Goal: Task Accomplishment & Management: Complete application form

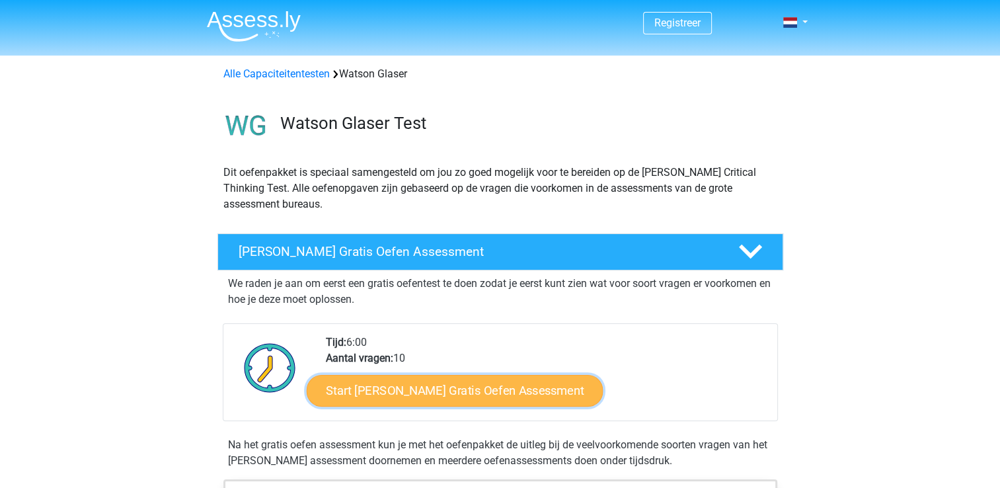
click at [415, 393] on link "Start Watson Glaser Gratis Oefen Assessment" at bounding box center [455, 391] width 297 height 32
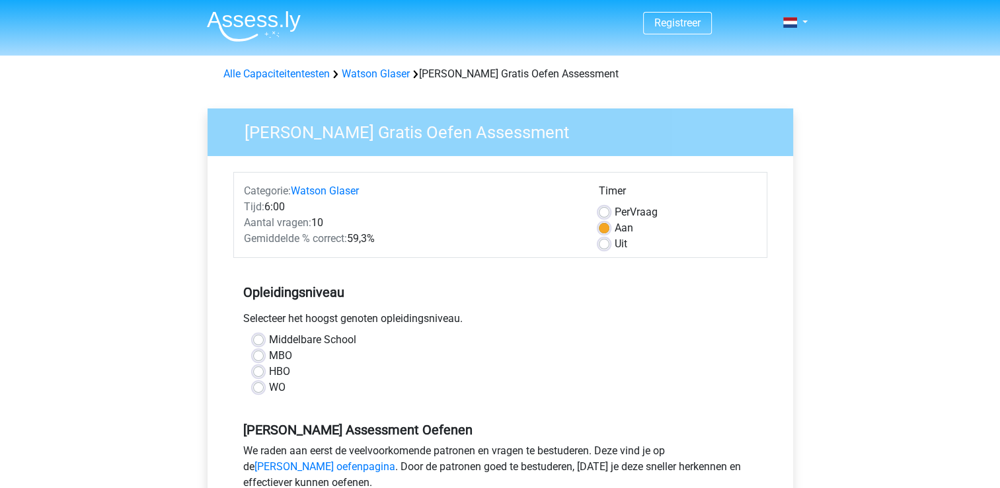
click at [312, 334] on label "Middelbare School" at bounding box center [312, 340] width 87 height 16
click at [264, 334] on input "Middelbare School" at bounding box center [258, 338] width 11 height 13
radio input "true"
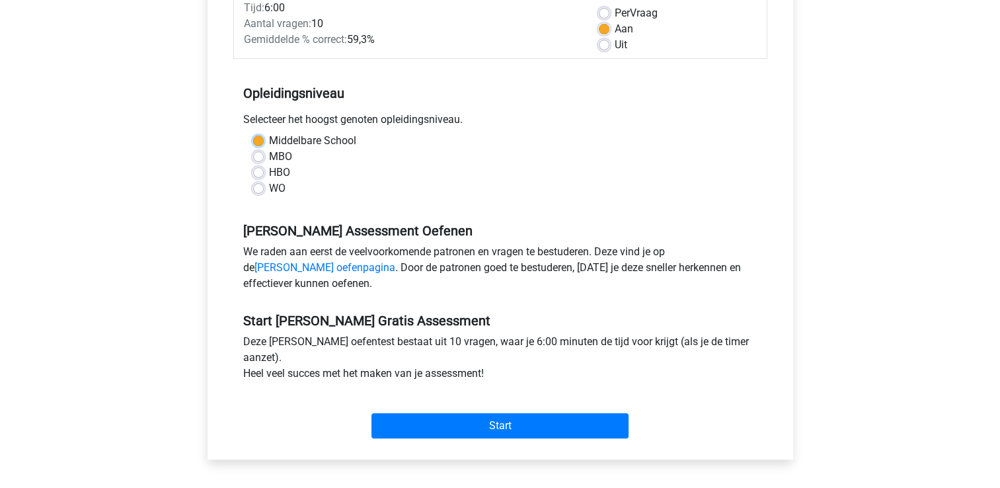
scroll to position [212, 0]
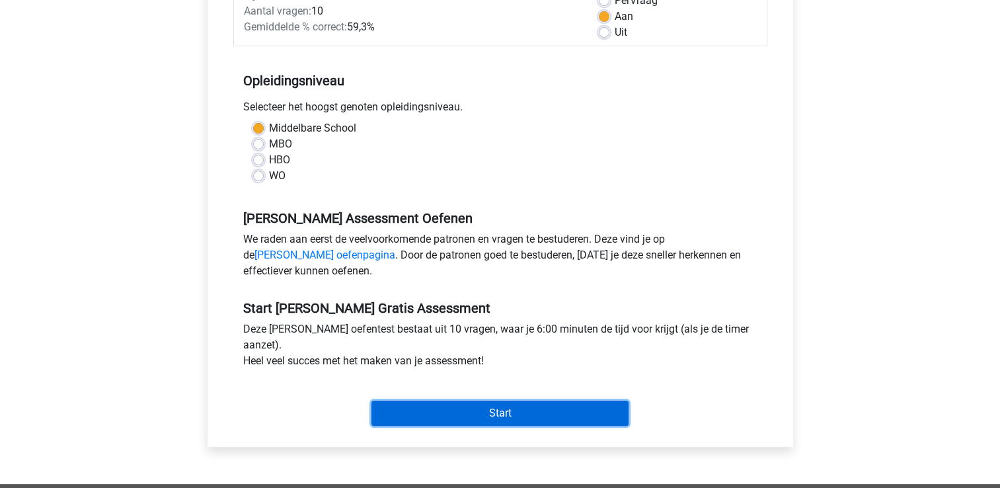
click at [492, 401] on input "Start" at bounding box center [499, 413] width 257 height 25
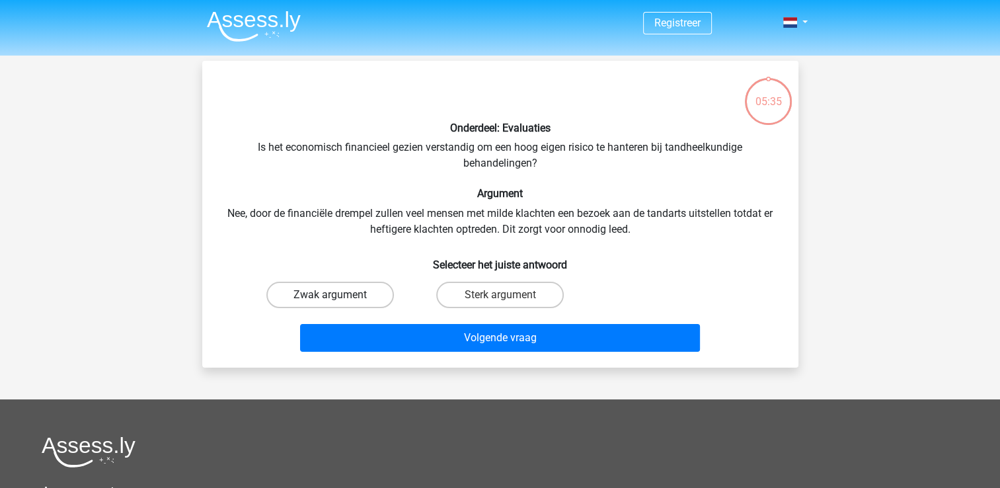
click at [354, 301] on label "Zwak argument" at bounding box center [330, 295] width 128 height 26
click at [338, 301] on input "Zwak argument" at bounding box center [334, 299] width 9 height 9
radio input "true"
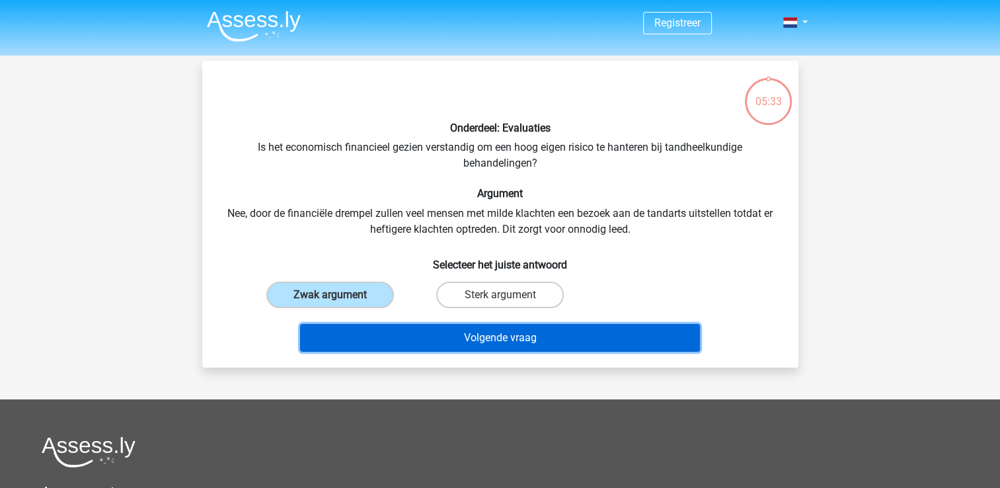
click at [490, 330] on button "Volgende vraag" at bounding box center [500, 338] width 400 height 28
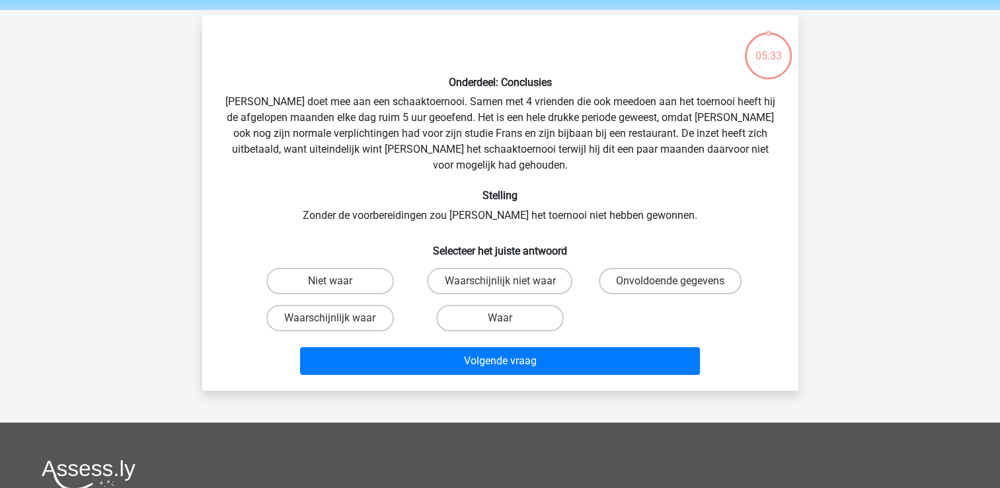
scroll to position [61, 0]
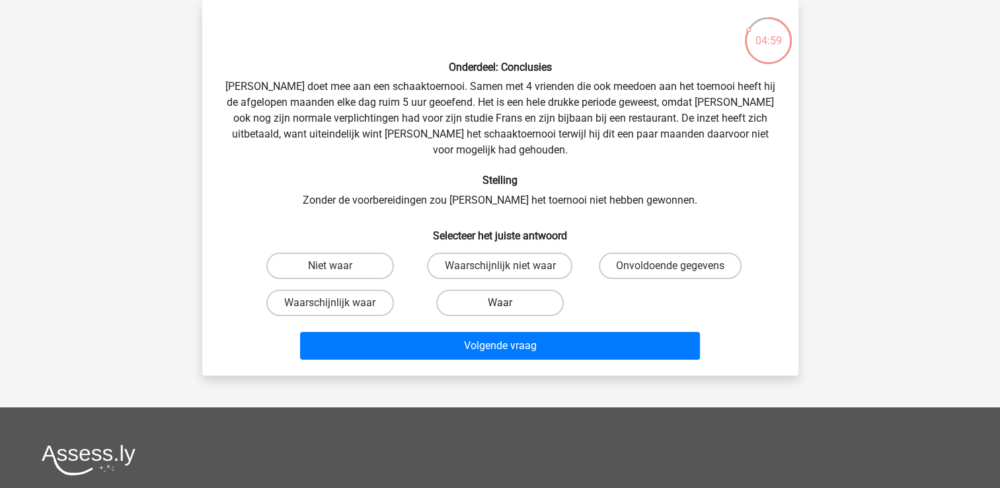
click at [512, 289] on label "Waar" at bounding box center [500, 302] width 128 height 26
click at [508, 303] on input "Waar" at bounding box center [504, 307] width 9 height 9
radio input "true"
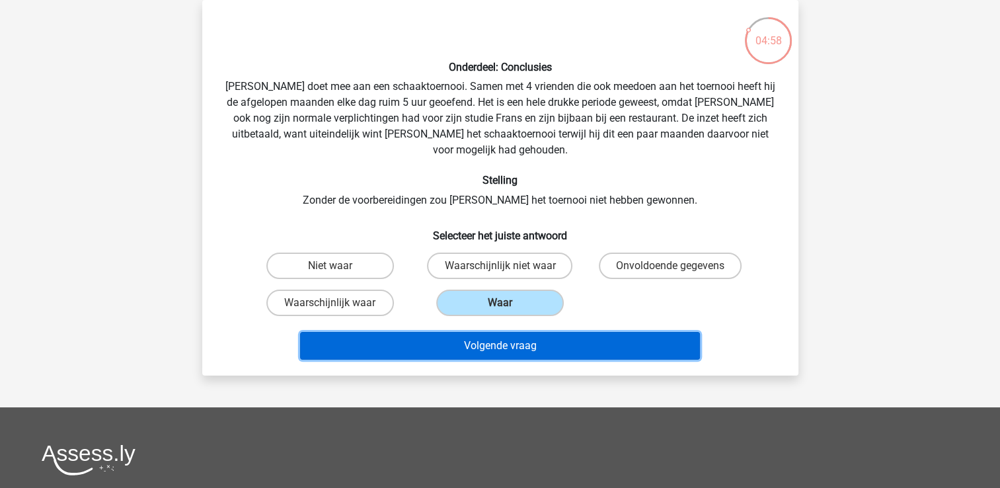
click at [506, 332] on button "Volgende vraag" at bounding box center [500, 346] width 400 height 28
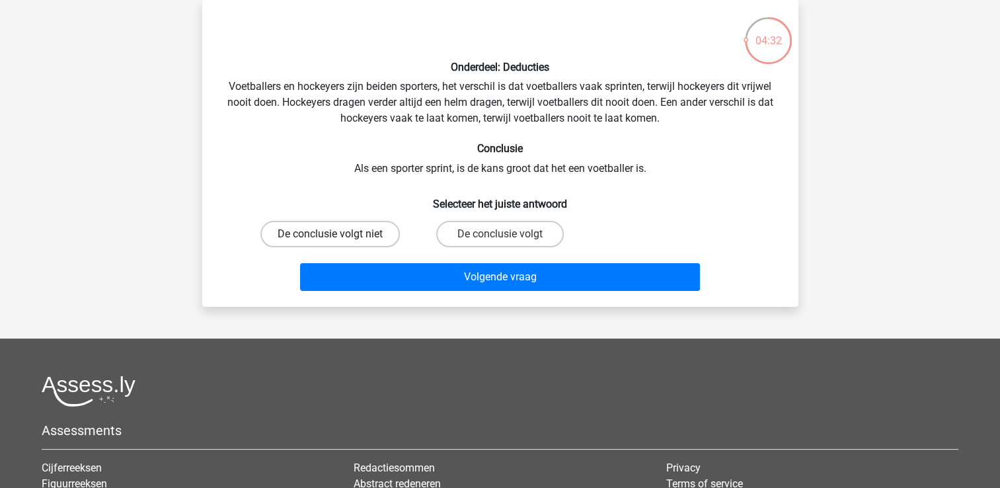
click at [346, 241] on label "De conclusie volgt niet" at bounding box center [329, 234] width 139 height 26
click at [338, 241] on input "De conclusie volgt niet" at bounding box center [334, 238] width 9 height 9
radio input "true"
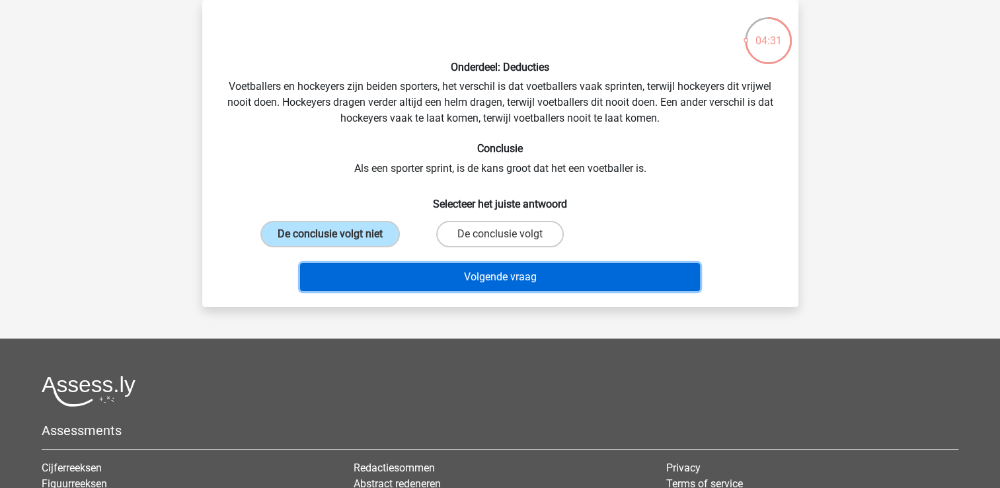
click at [478, 274] on button "Volgende vraag" at bounding box center [500, 277] width 400 height 28
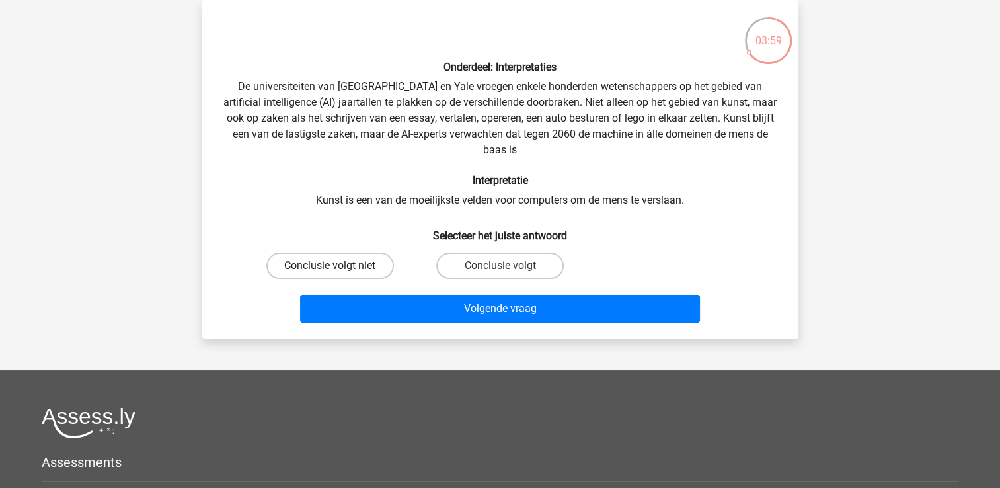
click at [381, 263] on label "Conclusie volgt niet" at bounding box center [330, 265] width 128 height 26
click at [338, 266] on input "Conclusie volgt niet" at bounding box center [334, 270] width 9 height 9
radio input "true"
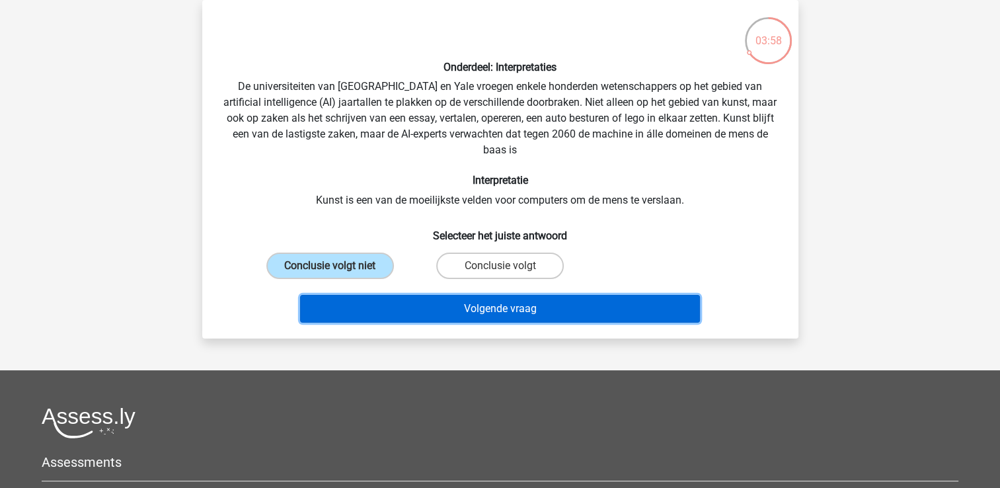
click at [473, 308] on button "Volgende vraag" at bounding box center [500, 309] width 400 height 28
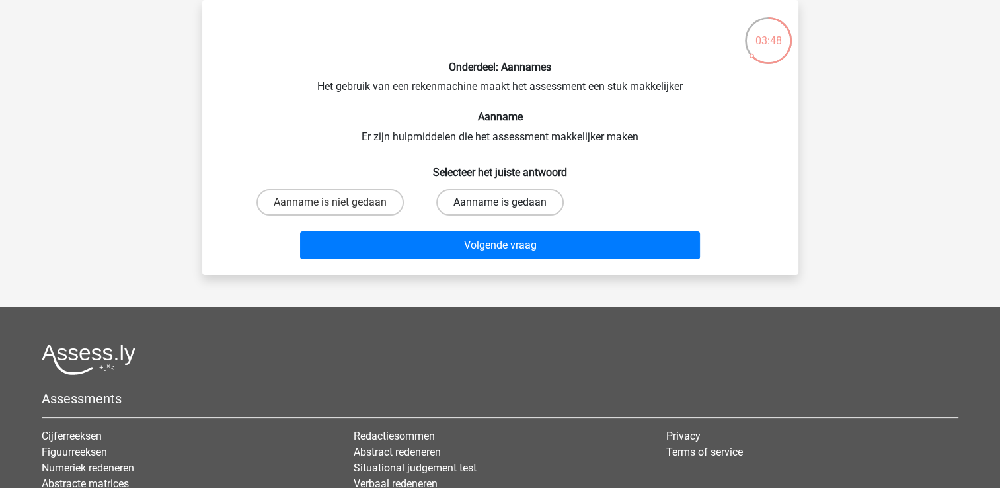
click at [497, 202] on label "Aanname is gedaan" at bounding box center [500, 202] width 128 height 26
click at [500, 202] on input "Aanname is gedaan" at bounding box center [504, 206] width 9 height 9
radio input "true"
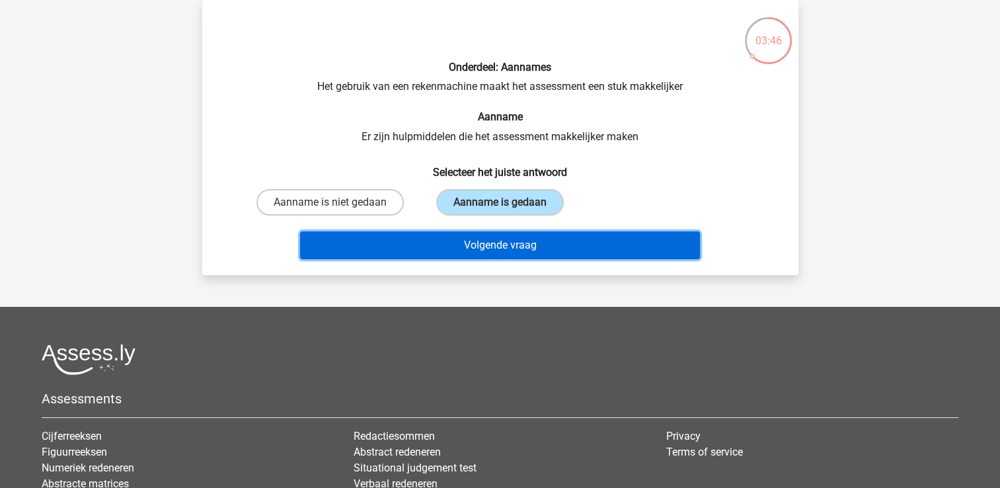
click at [486, 249] on button "Volgende vraag" at bounding box center [500, 245] width 400 height 28
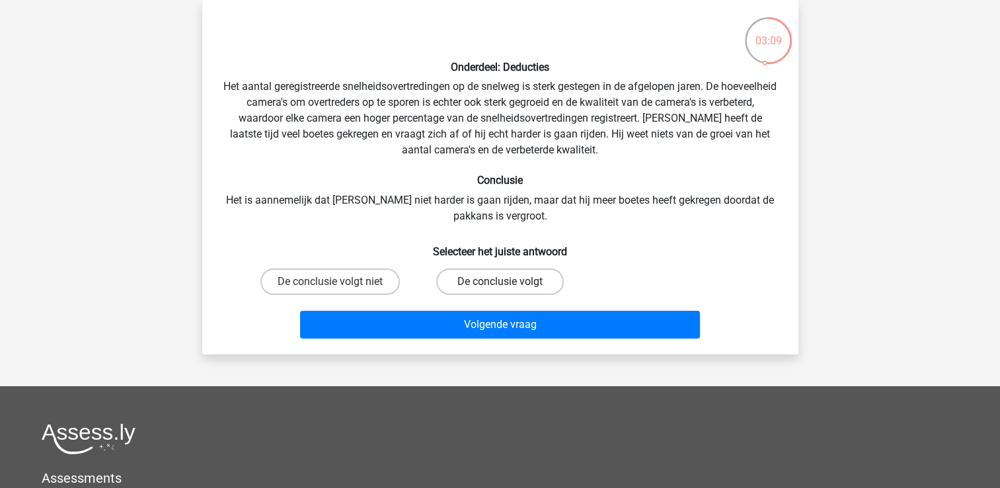
click at [474, 288] on label "De conclusie volgt" at bounding box center [500, 281] width 128 height 26
click at [500, 288] on input "De conclusie volgt" at bounding box center [504, 286] width 9 height 9
radio input "true"
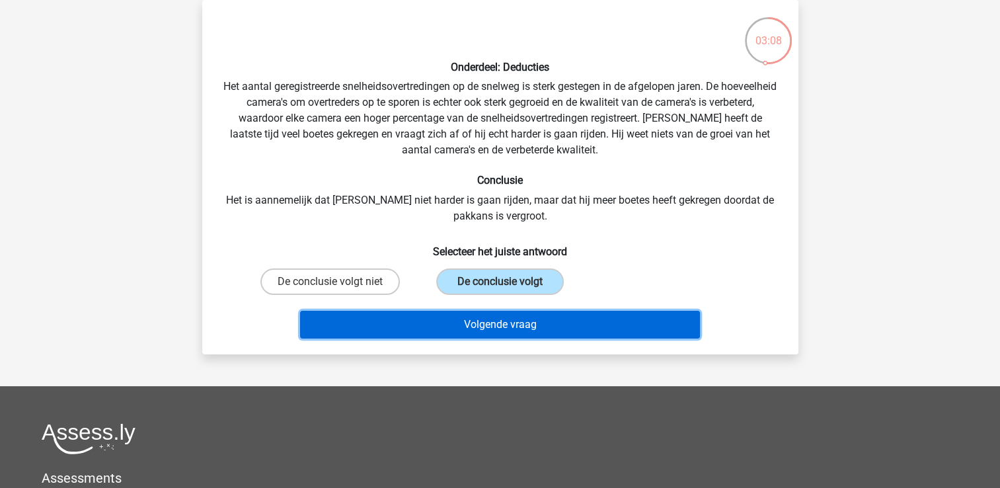
click at [486, 313] on button "Volgende vraag" at bounding box center [500, 325] width 400 height 28
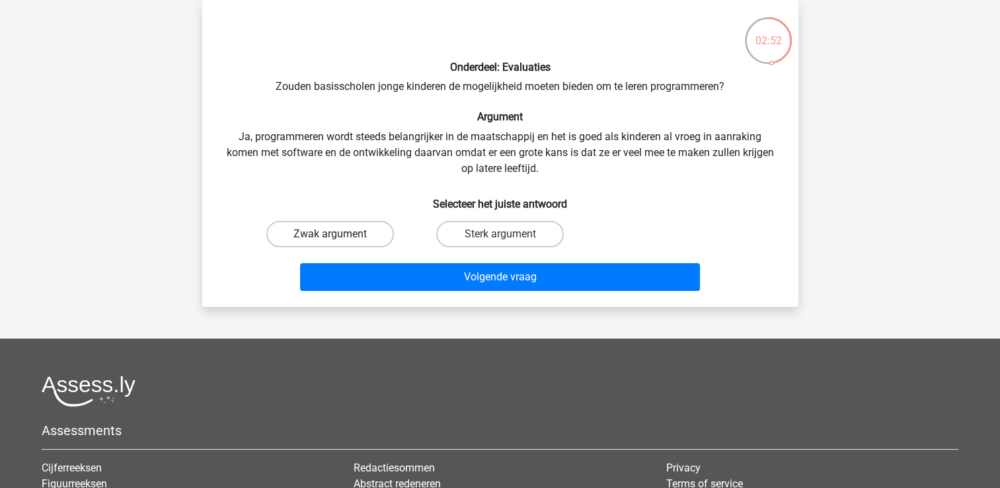
click at [336, 226] on label "Zwak argument" at bounding box center [330, 234] width 128 height 26
click at [336, 234] on input "Zwak argument" at bounding box center [334, 238] width 9 height 9
radio input "true"
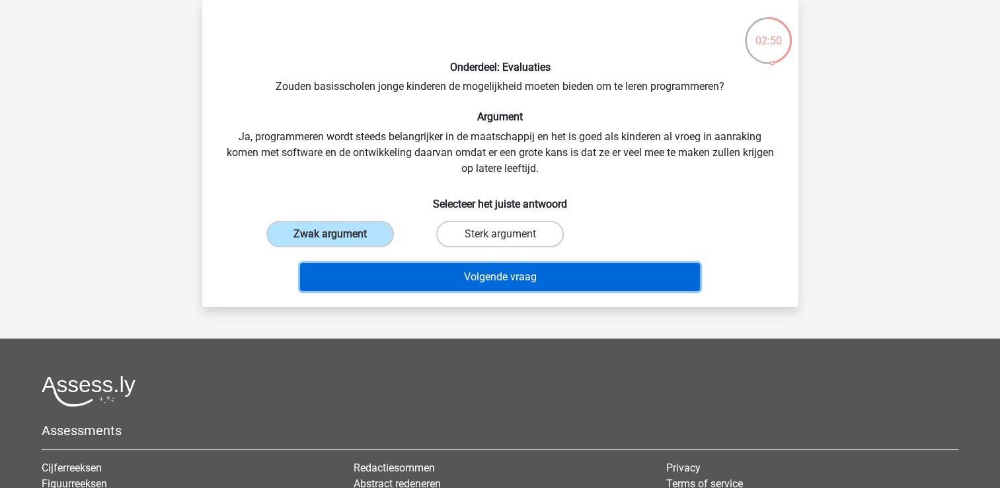
click at [519, 281] on button "Volgende vraag" at bounding box center [500, 277] width 400 height 28
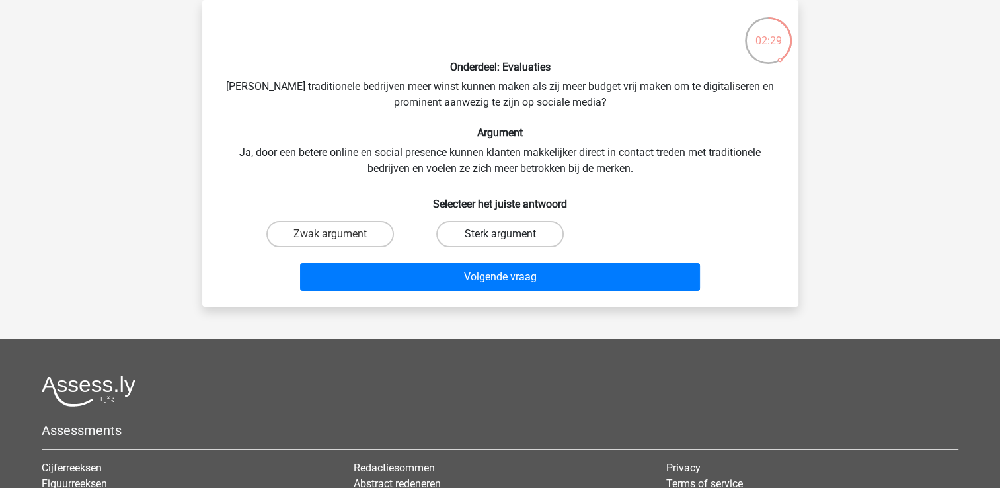
click at [517, 228] on label "Sterk argument" at bounding box center [500, 234] width 128 height 26
click at [508, 234] on input "Sterk argument" at bounding box center [504, 238] width 9 height 9
radio input "true"
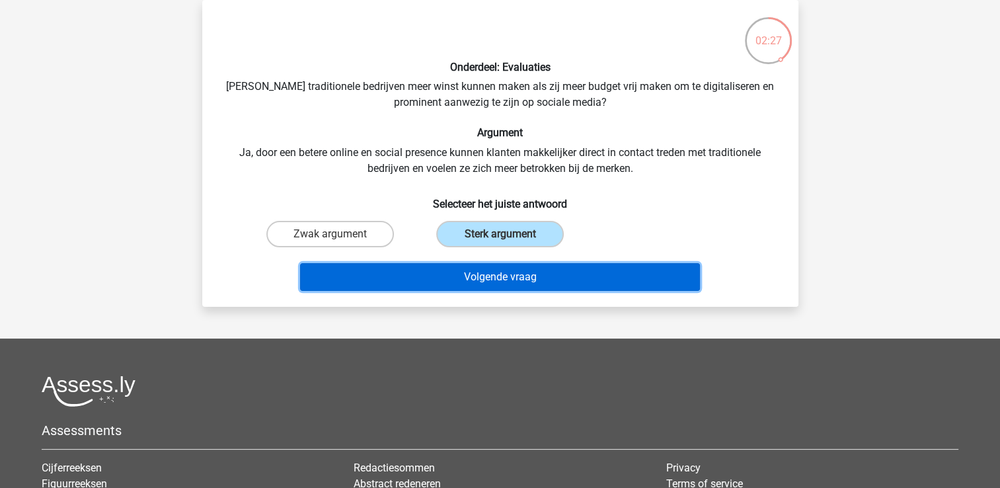
click at [512, 269] on button "Volgende vraag" at bounding box center [500, 277] width 400 height 28
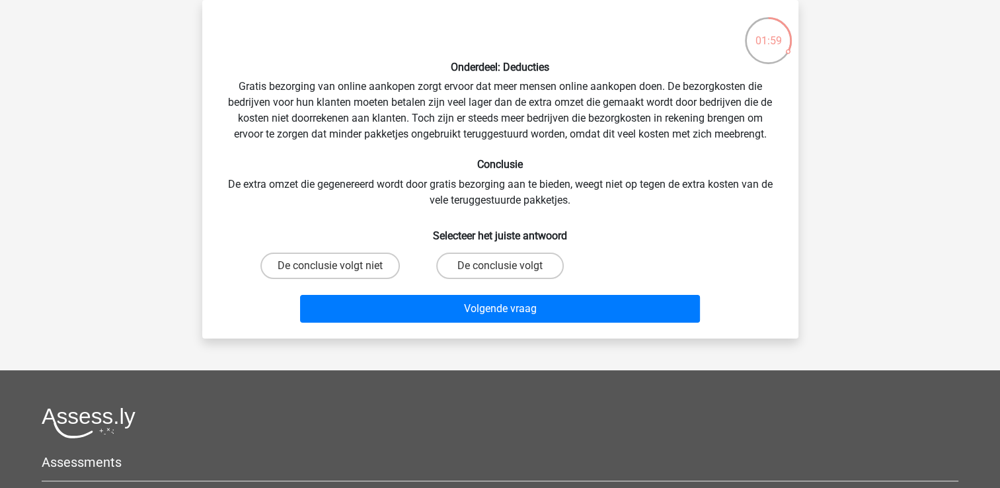
click at [512, 269] on label "De conclusie volgt" at bounding box center [500, 265] width 128 height 26
click at [508, 269] on input "De conclusie volgt" at bounding box center [504, 270] width 9 height 9
radio input "true"
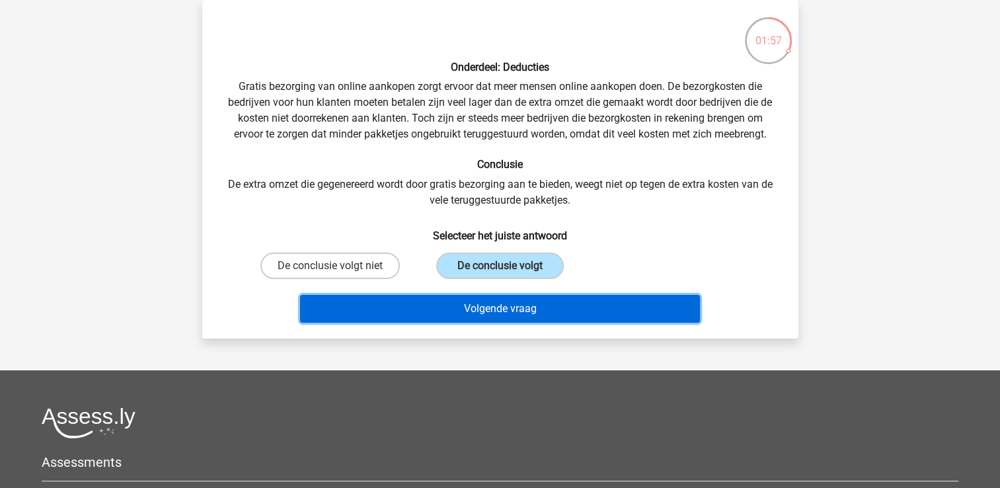
click at [494, 307] on button "Volgende vraag" at bounding box center [500, 309] width 400 height 28
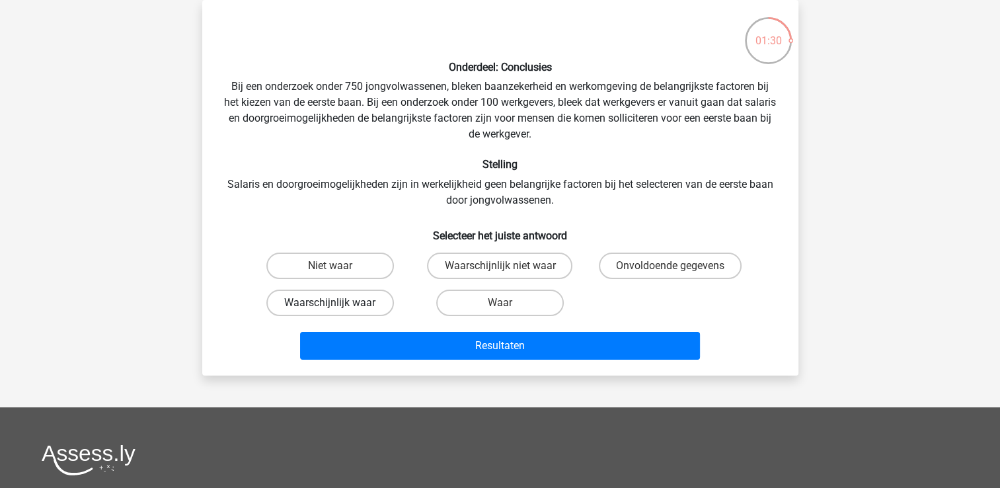
click at [352, 305] on label "Waarschijnlijk waar" at bounding box center [330, 302] width 128 height 26
click at [338, 305] on input "Waarschijnlijk waar" at bounding box center [334, 307] width 9 height 9
radio input "true"
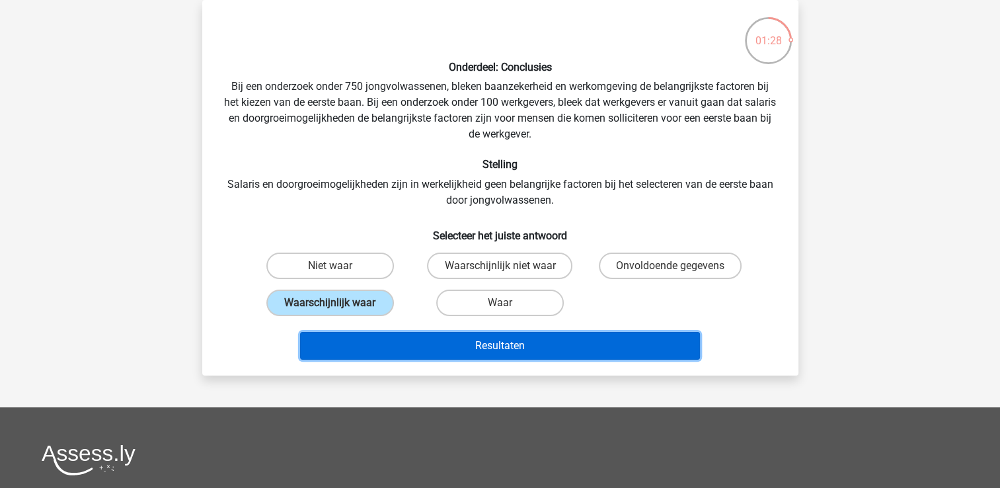
click at [416, 338] on button "Resultaten" at bounding box center [500, 346] width 400 height 28
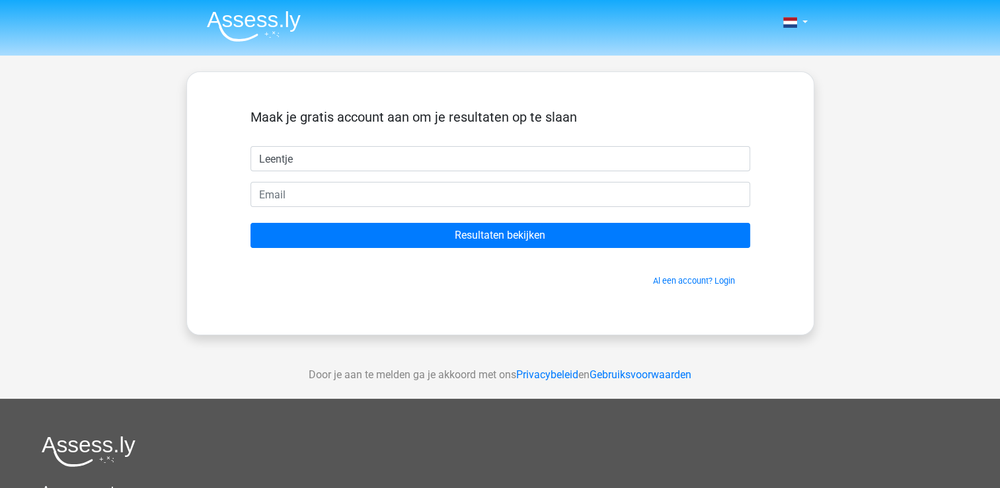
type input "Leentje"
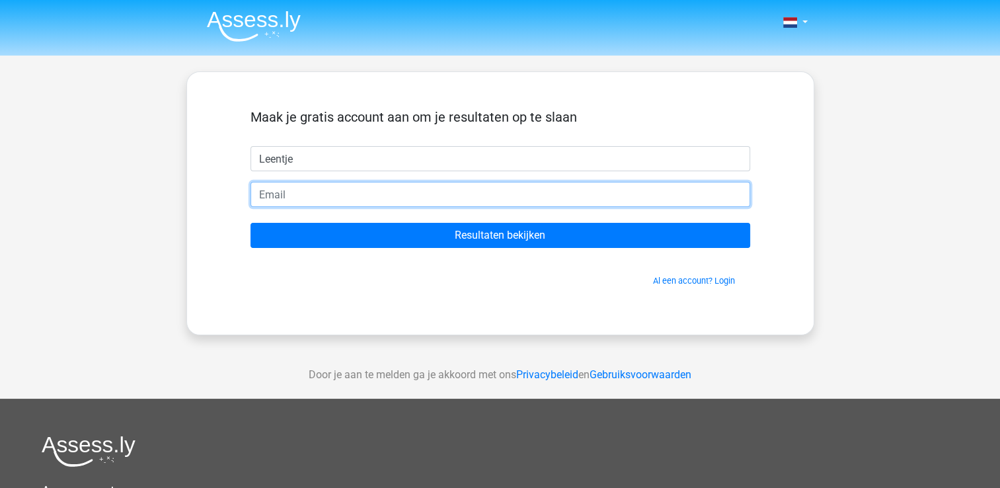
click at [308, 198] on input "email" at bounding box center [500, 194] width 500 height 25
type input "[EMAIL_ADDRESS][DOMAIN_NAME]"
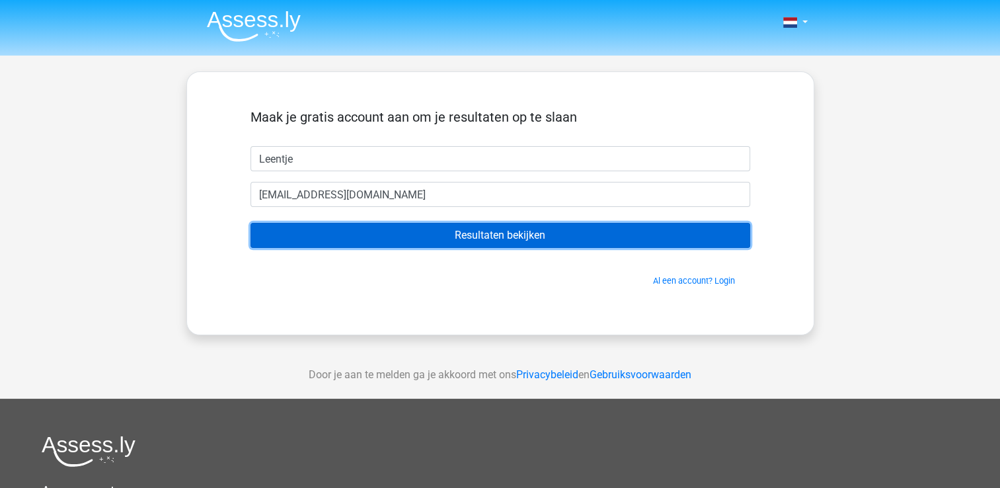
click at [420, 243] on input "Resultaten bekijken" at bounding box center [500, 235] width 500 height 25
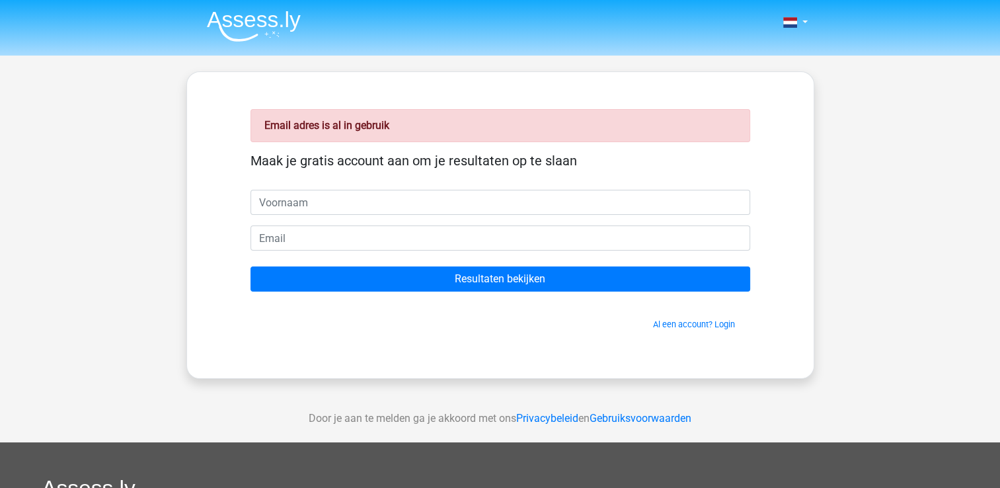
click at [408, 197] on input "text" at bounding box center [500, 202] width 500 height 25
type input "Leentje"
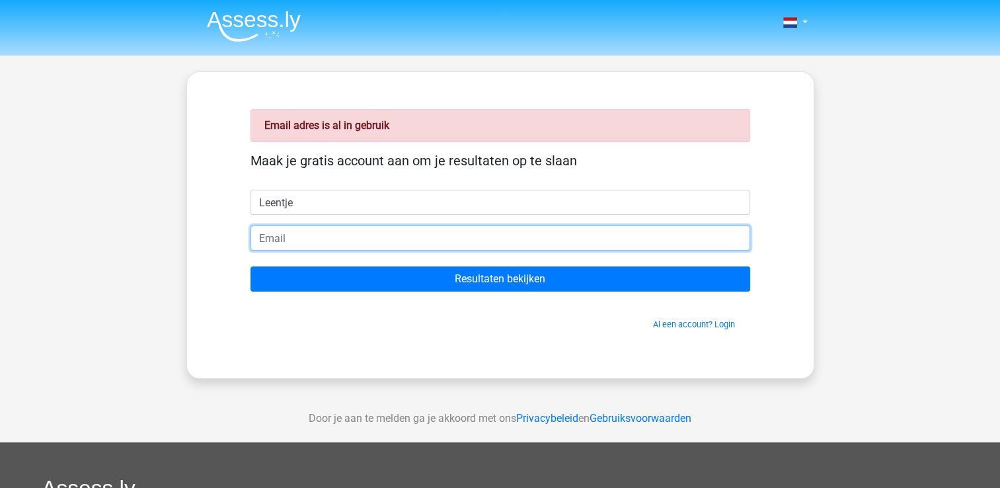
type input "[EMAIL_ADDRESS][DOMAIN_NAME]"
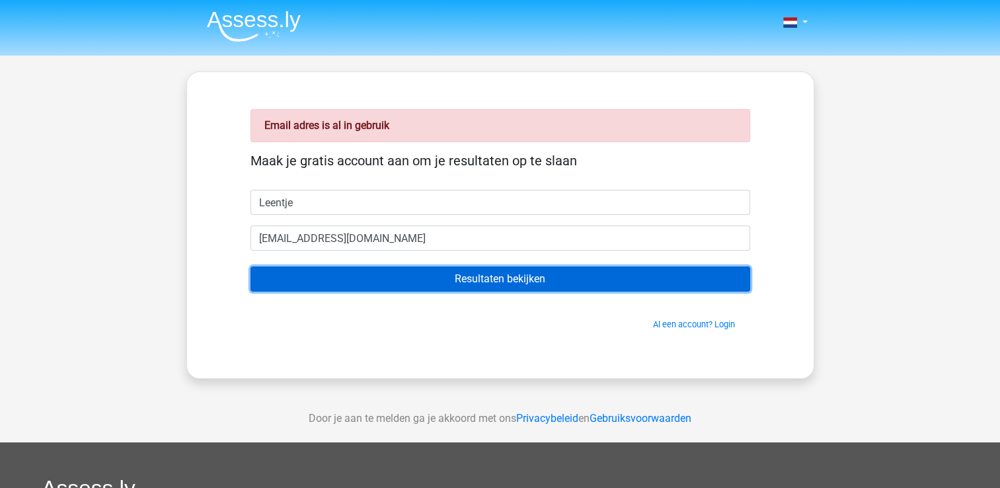
click at [465, 275] on input "Resultaten bekijken" at bounding box center [500, 278] width 500 height 25
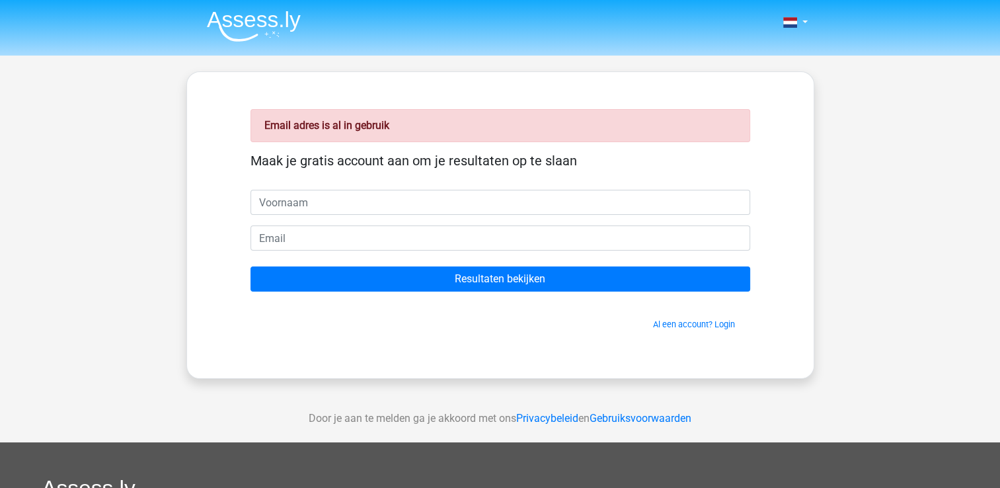
click at [680, 329] on span "Al een account? Login" at bounding box center [500, 324] width 489 height 13
click at [678, 324] on link "Al een account? Login" at bounding box center [694, 324] width 82 height 10
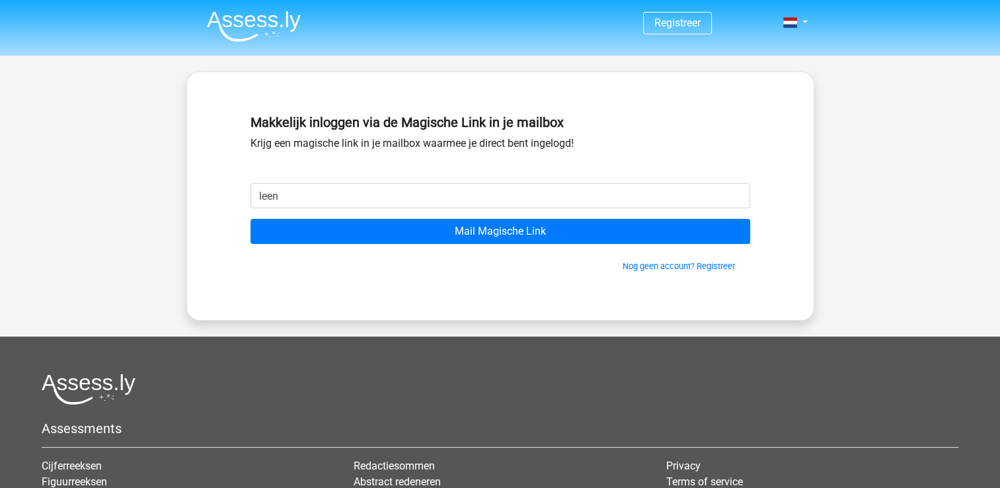
type input "leen.van.boven@telenet.be"
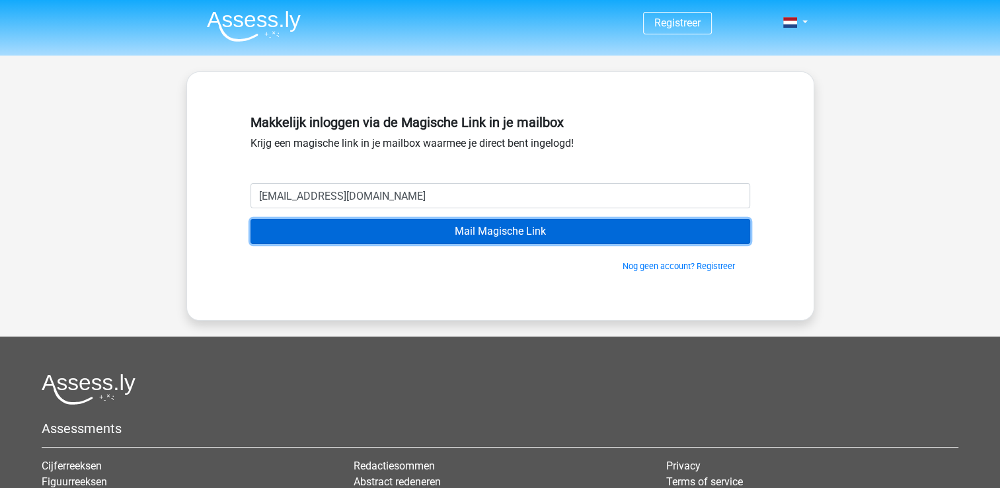
click at [479, 229] on input "Mail Magische Link" at bounding box center [500, 231] width 500 height 25
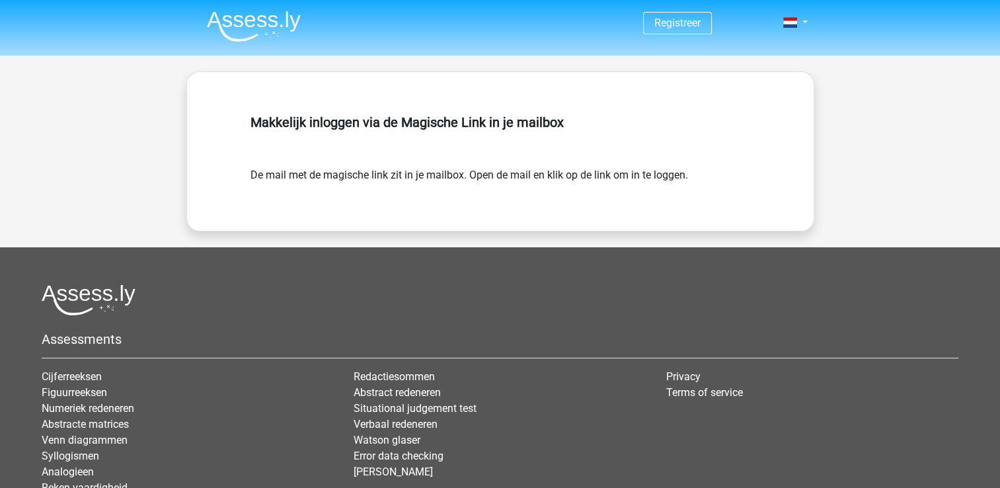
click at [482, 173] on form "De mail met de magische link zit in je mailbox. Open de mail en klik op de link…" at bounding box center [500, 175] width 500 height 16
click at [687, 20] on link "Registreer" at bounding box center [677, 23] width 46 height 13
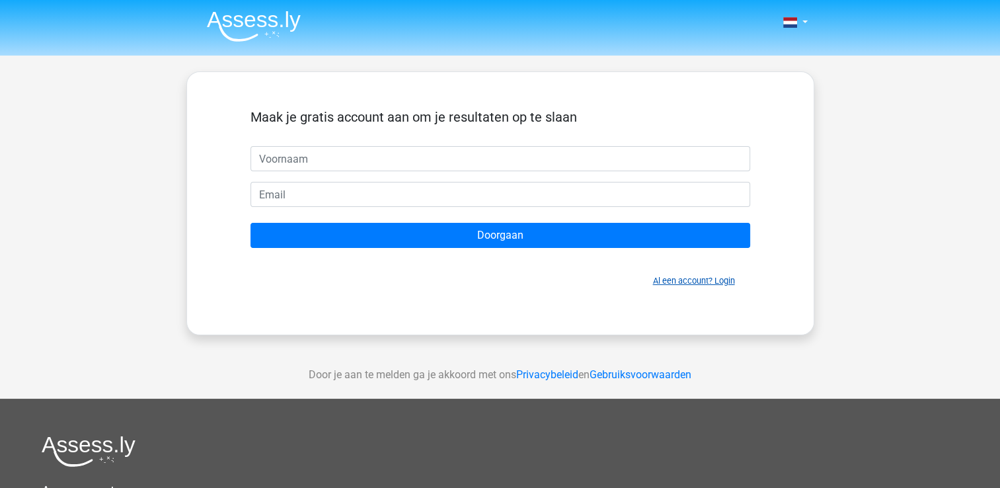
click at [682, 282] on link "Al een account? Login" at bounding box center [694, 281] width 82 height 10
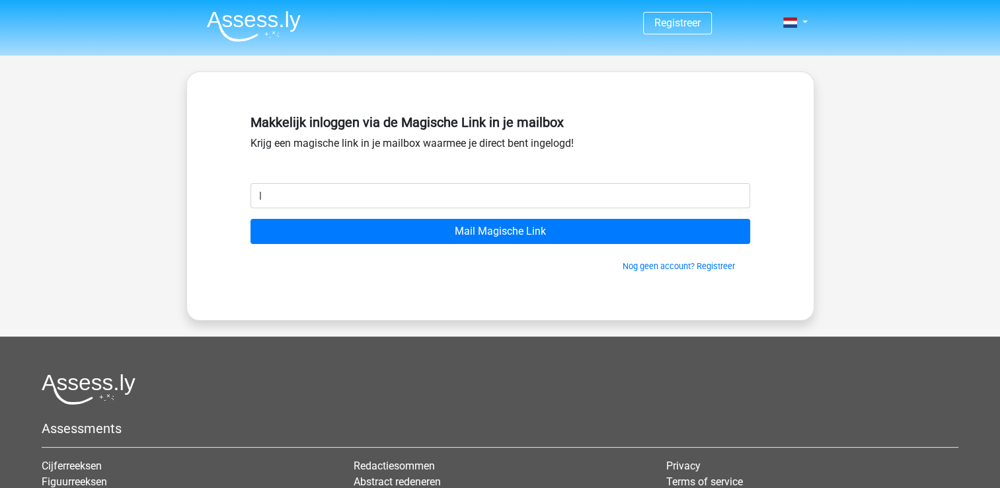
type input "[EMAIL_ADDRESS][DOMAIN_NAME]"
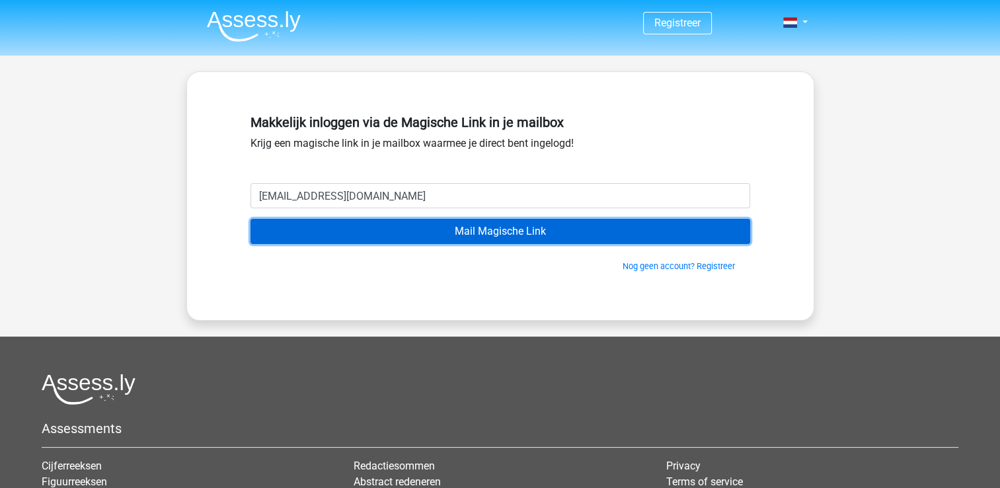
click at [496, 238] on input "Mail Magische Link" at bounding box center [500, 231] width 500 height 25
